Goal: Task Accomplishment & Management: Use online tool/utility

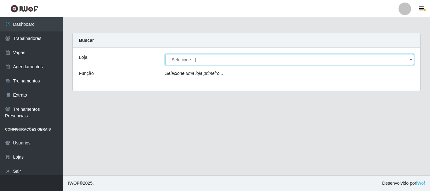
click at [234, 60] on select "[Selecione...] [GEOGRAPHIC_DATA]" at bounding box center [289, 59] width 249 height 11
select select "279"
click at [165, 54] on select "[Selecione...] [GEOGRAPHIC_DATA]" at bounding box center [289, 59] width 249 height 11
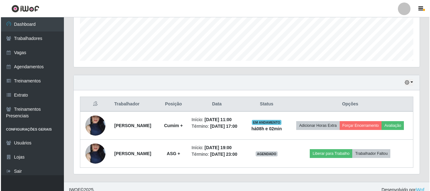
scroll to position [171, 0]
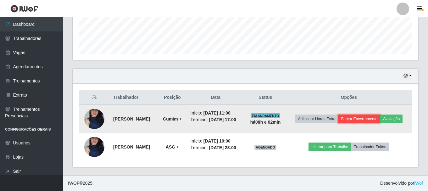
click at [366, 121] on button "Forçar Encerramento" at bounding box center [360, 119] width 42 height 9
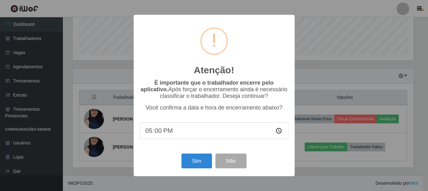
scroll to position [131, 343]
click at [198, 165] on button "Sim" at bounding box center [197, 161] width 31 height 15
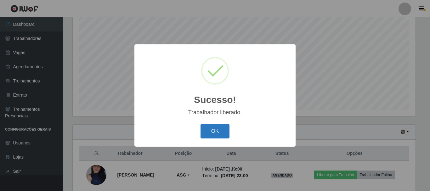
click at [221, 127] on button "OK" at bounding box center [214, 131] width 29 height 15
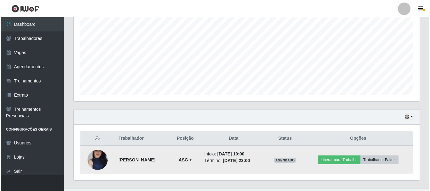
scroll to position [143, 0]
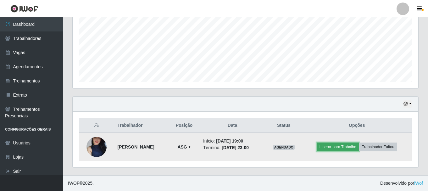
click at [338, 150] on button "Liberar para Trabalho" at bounding box center [338, 147] width 42 height 9
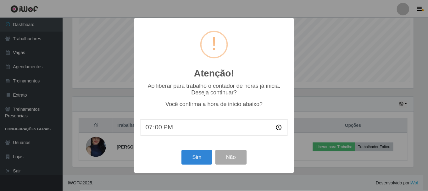
scroll to position [131, 343]
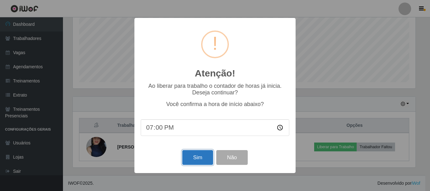
click at [206, 158] on button "Sim" at bounding box center [197, 157] width 31 height 15
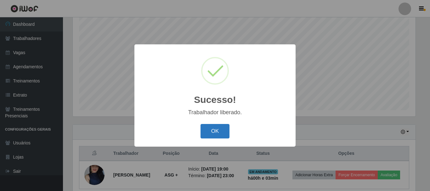
click at [222, 132] on button "OK" at bounding box center [214, 131] width 29 height 15
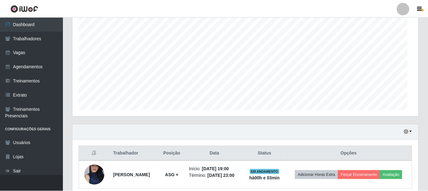
scroll to position [131, 346]
